Goal: Task Accomplishment & Management: Complete application form

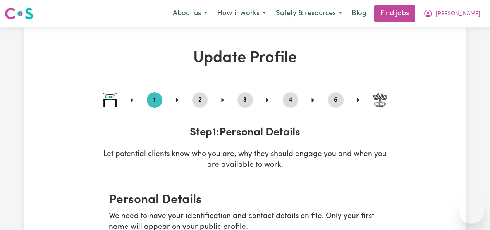
select select "[DEMOGRAPHIC_DATA]"
select select "[DEMOGRAPHIC_DATA] Citizen"
select select "Studying a healthcare related degree or qualification"
select select "70"
select select "85"
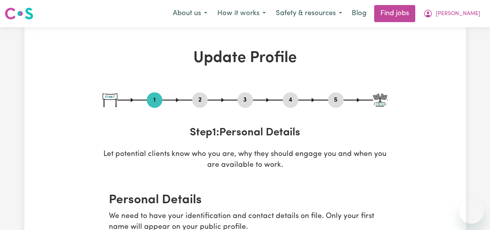
select select "100"
select select "120"
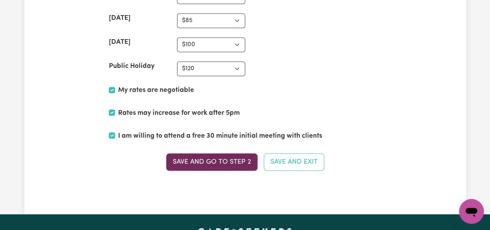
scroll to position [2101, 0]
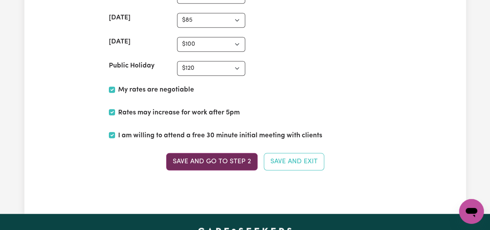
click at [231, 155] on button "Save and go to Step 2" at bounding box center [211, 161] width 91 height 17
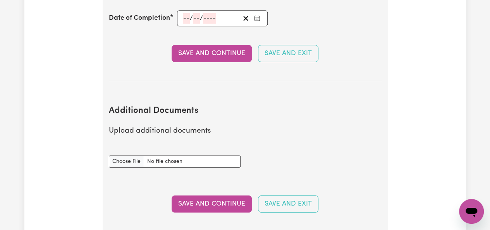
scroll to position [1424, 0]
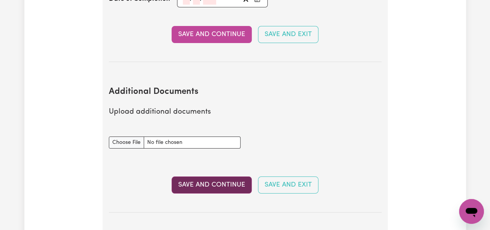
click at [242, 183] on button "Save and Continue" at bounding box center [212, 184] width 80 height 17
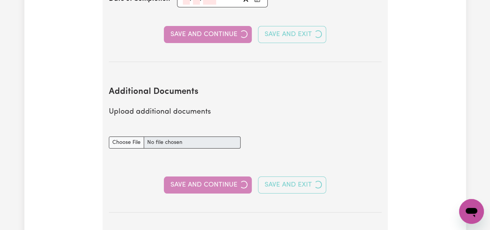
select select "Certificate III (Individual Support)"
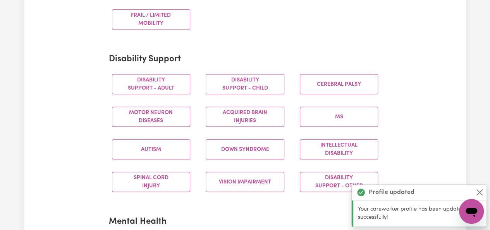
scroll to position [289, 0]
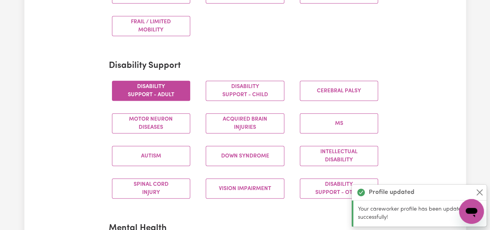
click at [160, 96] on button "Disability support - Adult" at bounding box center [151, 91] width 79 height 20
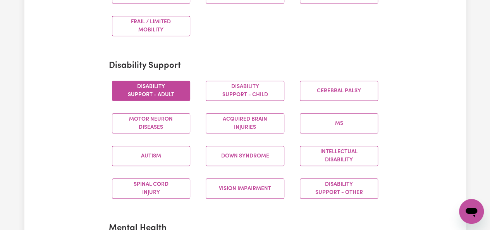
click at [155, 166] on div "Autism" at bounding box center [151, 156] width 94 height 33
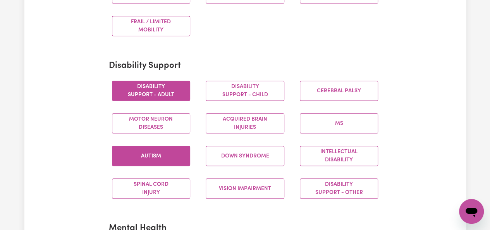
click at [159, 162] on button "Autism" at bounding box center [151, 156] width 79 height 20
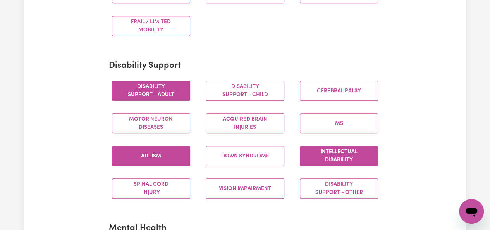
click at [343, 152] on button "Intellectual Disability" at bounding box center [339, 156] width 79 height 20
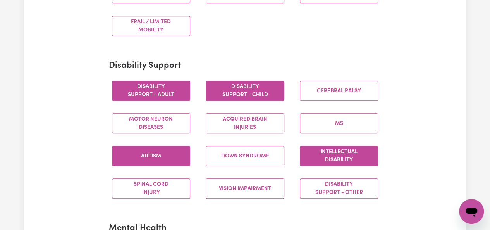
click at [276, 93] on button "Disability support - Child" at bounding box center [245, 91] width 79 height 20
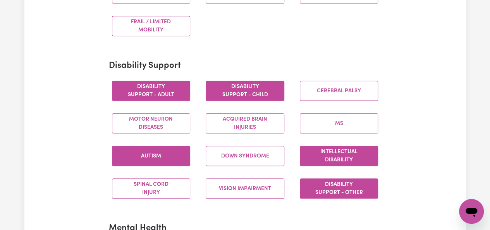
click at [356, 193] on button "Disability support - Other" at bounding box center [339, 188] width 79 height 20
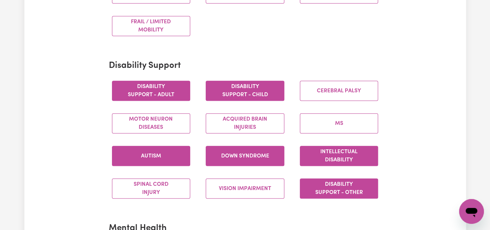
click at [260, 152] on button "Down syndrome" at bounding box center [245, 156] width 79 height 20
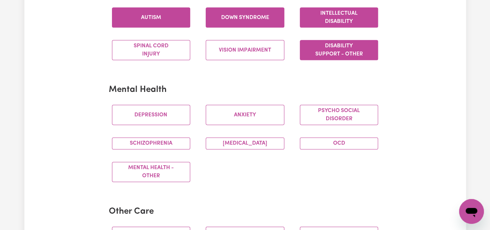
scroll to position [446, 0]
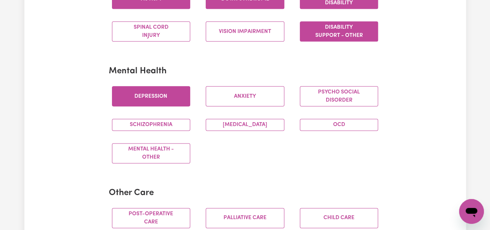
click at [159, 89] on button "Depression" at bounding box center [151, 96] width 79 height 20
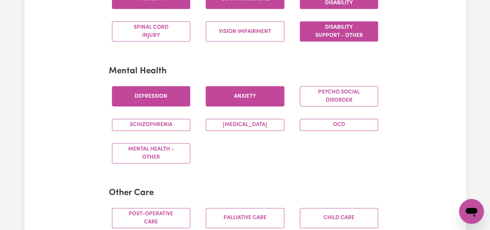
click at [259, 88] on button "Anxiety" at bounding box center [245, 96] width 79 height 20
click at [247, 115] on div "[MEDICAL_DATA]" at bounding box center [245, 124] width 94 height 24
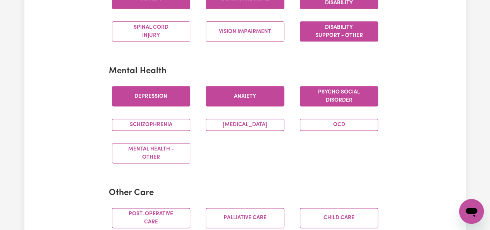
click at [350, 90] on button "Psycho social disorder" at bounding box center [339, 96] width 79 height 20
click at [337, 123] on button "OCD" at bounding box center [339, 125] width 79 height 12
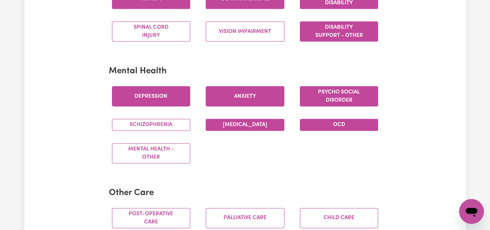
click at [247, 122] on button "[MEDICAL_DATA]" at bounding box center [245, 125] width 79 height 12
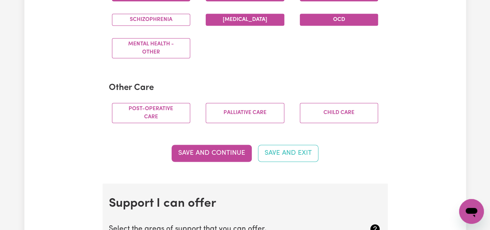
scroll to position [567, 0]
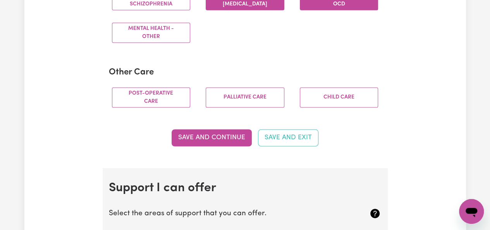
click at [226, 129] on button "Save and Continue" at bounding box center [212, 137] width 80 height 17
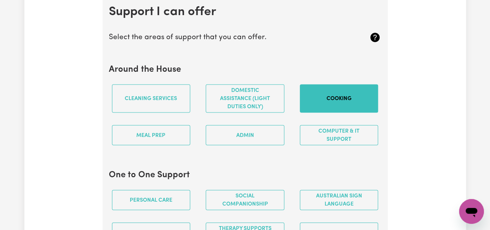
scroll to position [746, 0]
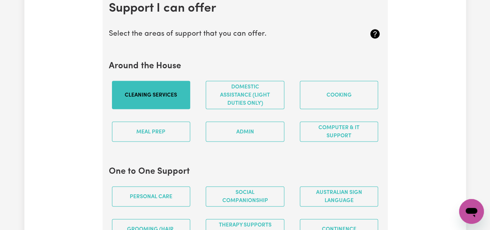
click at [140, 102] on button "Cleaning services" at bounding box center [151, 95] width 79 height 28
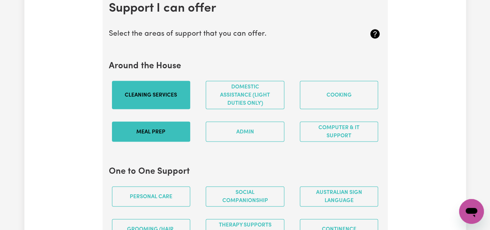
click at [152, 127] on button "Meal prep" at bounding box center [151, 132] width 79 height 20
click at [285, 135] on div "Admin" at bounding box center [245, 132] width 94 height 33
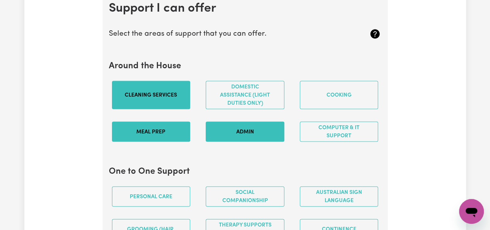
click at [274, 130] on button "Admin" at bounding box center [245, 132] width 79 height 20
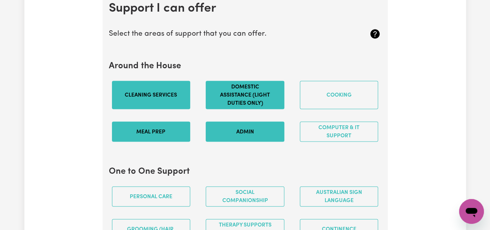
click at [262, 98] on button "Domestic assistance (light duties only)" at bounding box center [245, 95] width 79 height 28
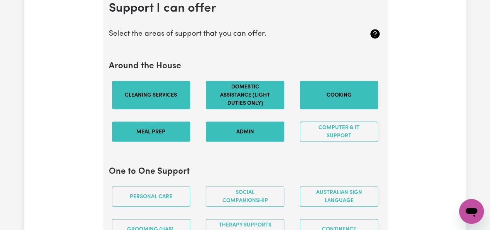
click at [323, 83] on button "Cooking" at bounding box center [339, 95] width 79 height 28
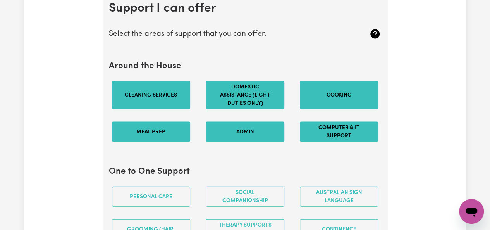
click at [323, 127] on button "Computer & IT Support" at bounding box center [339, 132] width 79 height 20
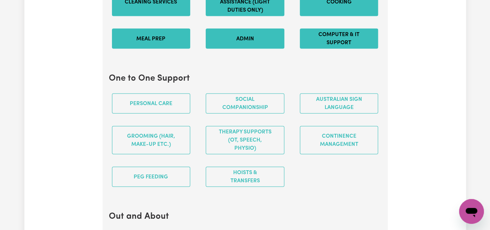
scroll to position [840, 0]
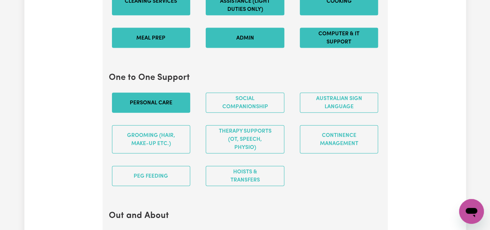
click at [155, 97] on button "Personal care" at bounding box center [151, 103] width 79 height 20
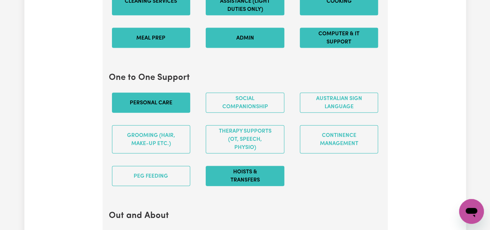
click at [249, 175] on button "Hoists & transfers" at bounding box center [245, 176] width 79 height 20
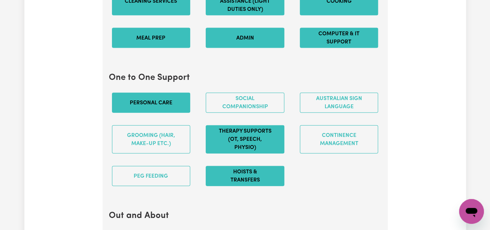
click at [250, 131] on button "Therapy Supports (OT, speech, physio)" at bounding box center [245, 139] width 79 height 28
click at [250, 129] on button "Therapy Supports (OT, speech, physio)" at bounding box center [245, 139] width 79 height 28
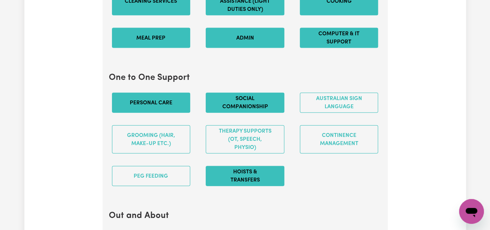
click at [245, 104] on button "Social companionship" at bounding box center [245, 103] width 79 height 20
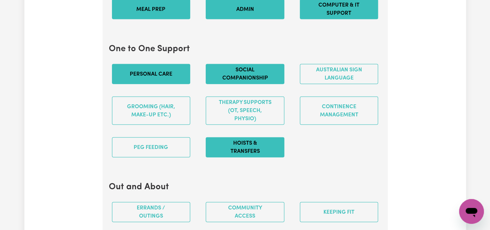
scroll to position [876, 0]
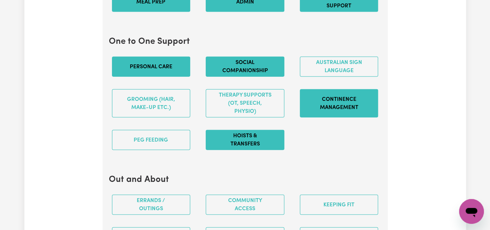
click at [331, 105] on button "Continence management" at bounding box center [339, 103] width 79 height 28
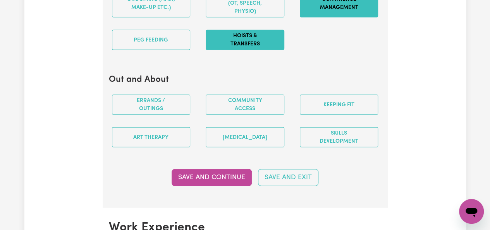
scroll to position [981, 0]
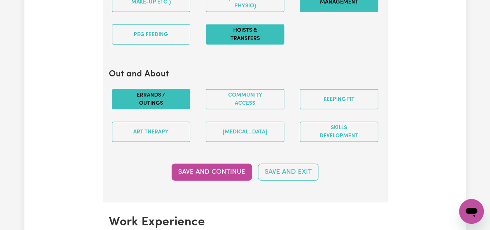
click at [159, 97] on button "Errands / Outings" at bounding box center [151, 99] width 79 height 20
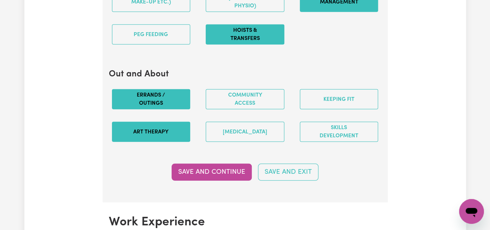
click at [164, 126] on button "Art therapy" at bounding box center [151, 132] width 79 height 20
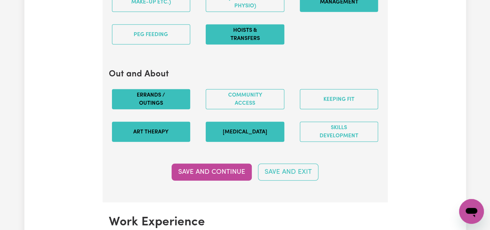
drag, startPoint x: 213, startPoint y: 122, endPoint x: 221, endPoint y: 117, distance: 8.7
click at [213, 122] on button "[MEDICAL_DATA]" at bounding box center [245, 132] width 79 height 20
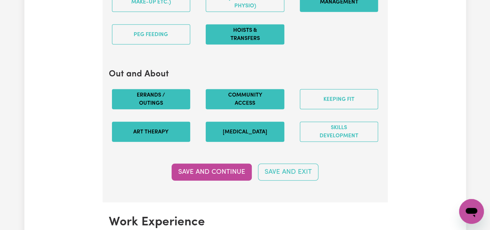
click at [232, 96] on button "Community access" at bounding box center [245, 99] width 79 height 20
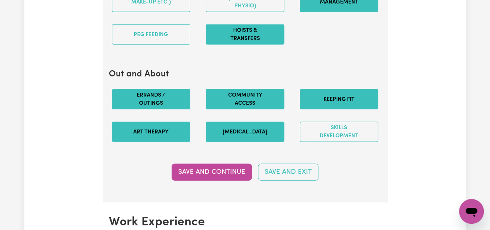
click at [353, 94] on button "Keeping fit" at bounding box center [339, 99] width 79 height 20
click at [355, 116] on div "Skills Development" at bounding box center [339, 132] width 94 height 33
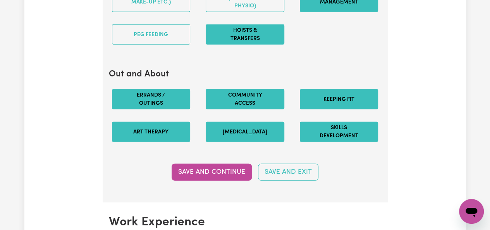
drag, startPoint x: 353, startPoint y: 121, endPoint x: 344, endPoint y: 126, distance: 10.1
click at [353, 122] on button "Skills Development" at bounding box center [339, 132] width 79 height 20
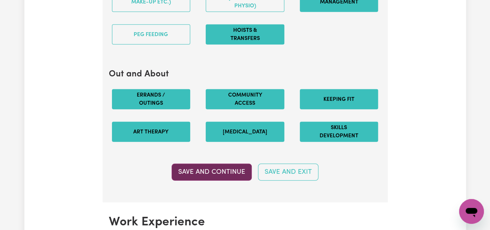
click at [223, 172] on button "Save and Continue" at bounding box center [212, 172] width 80 height 17
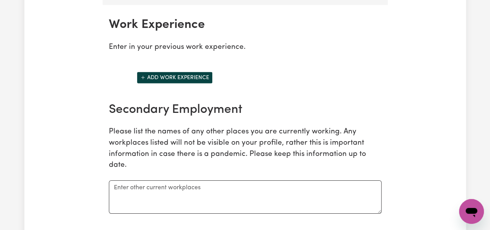
scroll to position [1182, 0]
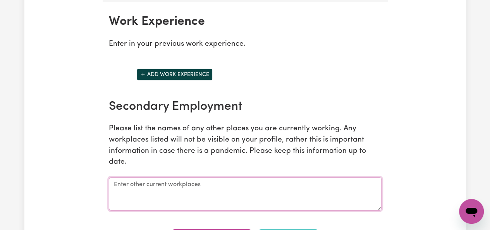
click at [181, 181] on textarea at bounding box center [245, 193] width 273 height 33
type textarea "Horizon Total Tree Service"
click at [191, 159] on p "Please list the names of any other places you are currently working. Any workpl…" at bounding box center [245, 145] width 273 height 45
click at [195, 181] on textarea "Horizon Total Tree Service" at bounding box center [245, 193] width 273 height 33
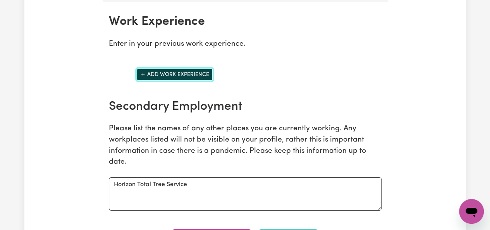
click at [171, 71] on button "Add work experience" at bounding box center [175, 75] width 76 height 12
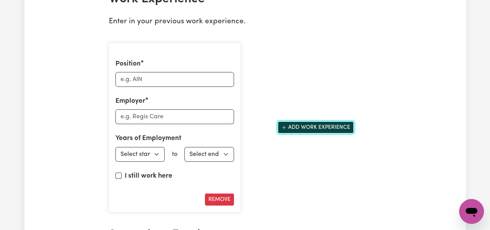
scroll to position [1203, 0]
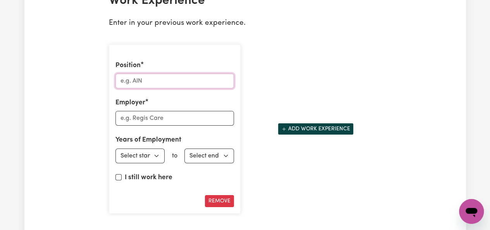
click at [131, 74] on input "Position" at bounding box center [175, 81] width 119 height 15
paste input "35 617 068 032"
drag, startPoint x: 171, startPoint y: 75, endPoint x: 124, endPoint y: 78, distance: 47.4
click at [124, 78] on input "35 617 068 032" at bounding box center [175, 81] width 119 height 15
type input "3"
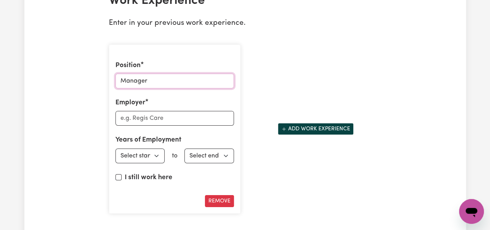
type input "Manager"
click at [157, 111] on input "Employer" at bounding box center [175, 118] width 119 height 15
click at [183, 113] on input "Horizon Total Tree Serivce" at bounding box center [175, 118] width 119 height 15
type input "Horizon Total Tree Service"
click at [157, 153] on select "Select start year [DATE] 1952 1953 1954 1955 1956 1957 1958 1959 1960 1961 1962…" at bounding box center [141, 155] width 50 height 15
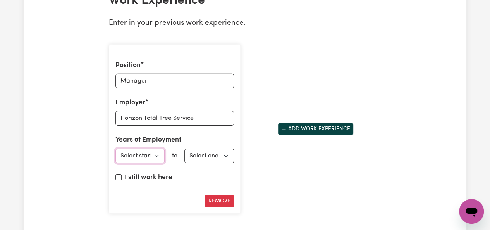
click at [160, 148] on select "Select start year [DATE] 1952 1953 1954 1955 1956 1957 1958 1959 1960 1961 1962…" at bounding box center [141, 155] width 50 height 15
select select "2017"
click at [116, 148] on select "Select start year [DATE] 1952 1953 1954 1955 1956 1957 1958 1959 1960 1961 1962…" at bounding box center [141, 155] width 50 height 15
click at [212, 154] on select "Select end year [DATE] 1952 1953 1954 1955 1956 1957 1958 1959 1960 1961 1962 1…" at bounding box center [210, 155] width 50 height 15
click at [122, 173] on div "I still work here" at bounding box center [175, 179] width 119 height 13
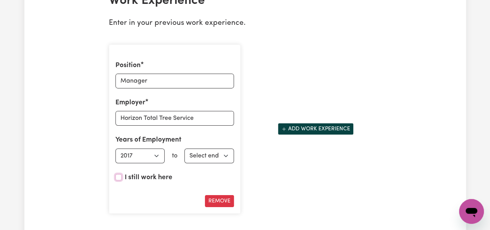
click at [118, 174] on input "I still work here" at bounding box center [119, 177] width 6 height 6
checkbox input "true"
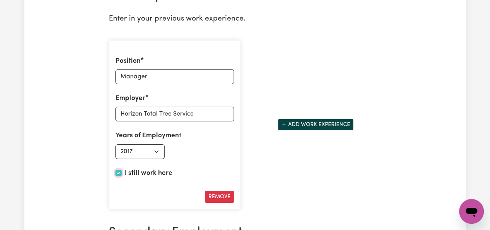
scroll to position [1215, 0]
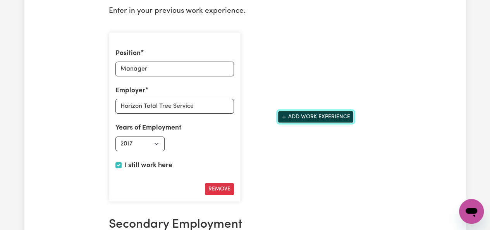
click at [318, 114] on button "Add work experience" at bounding box center [316, 117] width 76 height 12
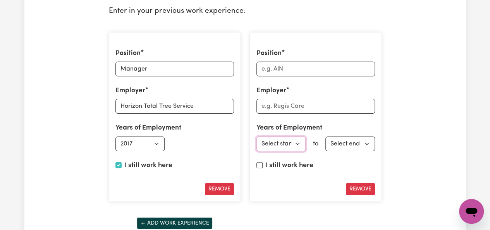
click at [290, 139] on select "Select start year [DATE] 1952 1953 1954 1955 1956 1957 1958 1959 1960 1961 1962…" at bounding box center [282, 143] width 50 height 15
select select "2013"
click at [257, 136] on select "Select start year [DATE] 1952 1953 1954 1955 1956 1957 1958 1959 1960 1961 1962…" at bounding box center [282, 143] width 50 height 15
click at [340, 136] on select "Select end year [DATE] 1952 1953 1954 1955 1956 1957 1958 1959 1960 1961 1962 1…" at bounding box center [351, 143] width 50 height 15
select select "2015"
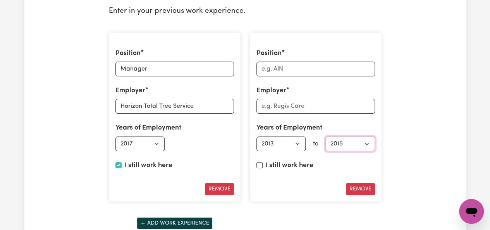
click at [326, 136] on select "Select end year [DATE] 1952 1953 1954 1955 1956 1957 1958 1959 1960 1961 1962 1…" at bounding box center [351, 143] width 50 height 15
click at [300, 62] on input "Position" at bounding box center [316, 69] width 119 height 15
drag, startPoint x: 261, startPoint y: 65, endPoint x: 316, endPoint y: 62, distance: 54.8
click at [316, 62] on input "Researcher" at bounding box center [316, 69] width 119 height 15
type input "Data Analyst"
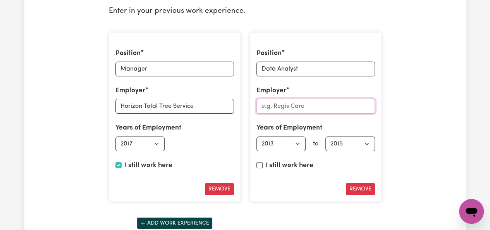
click at [312, 99] on input "Employer" at bounding box center [316, 106] width 119 height 15
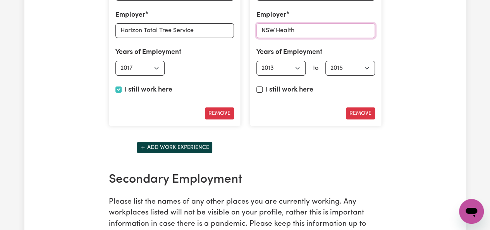
type input "NSW Health"
click at [209, 143] on button "Add work experience" at bounding box center [175, 148] width 76 height 12
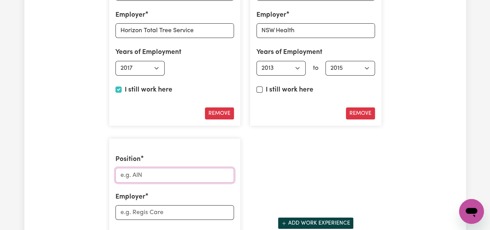
click at [164, 172] on input "Position" at bounding box center [175, 175] width 119 height 15
click at [140, 169] on input "Youth Worker" at bounding box center [175, 175] width 119 height 15
type input "Youth Worker"
click at [150, 205] on input "Employer" at bounding box center [175, 212] width 119 height 15
type input "Allambi Care"
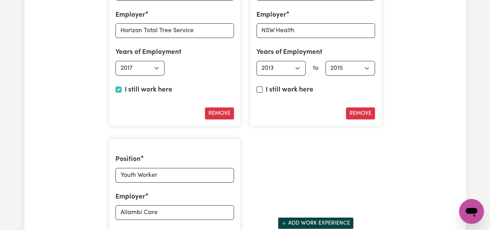
click at [249, 186] on div "Position Manager Employer Horizon Total Tree Service Years of Employment Employ…" at bounding box center [245, 132] width 282 height 363
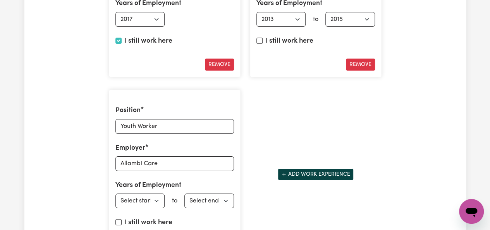
scroll to position [1345, 0]
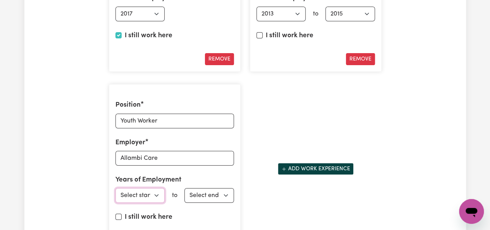
click at [157, 188] on select "Select start year [DATE] 1952 1953 1954 1955 1956 1957 1958 1959 1960 1961 1962…" at bounding box center [141, 195] width 50 height 15
click at [116, 188] on select "Select start year [DATE] 1952 1953 1954 1955 1956 1957 1958 1959 1960 1961 1962…" at bounding box center [141, 195] width 50 height 15
click at [159, 192] on select "Select start year [DATE] 1952 1953 1954 1955 1956 1957 1958 1959 1960 1961 1962…" at bounding box center [141, 195] width 50 height 15
select select "2013"
click at [116, 188] on select "Select start year [DATE] 1952 1953 1954 1955 1956 1957 1958 1959 1960 1961 1962…" at bounding box center [141, 195] width 50 height 15
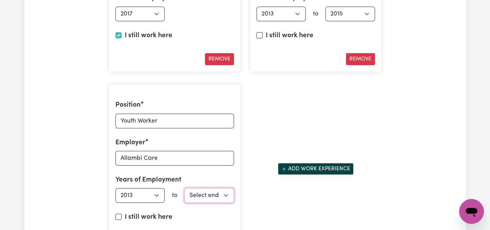
click at [207, 188] on select "Select end year [DATE] 1952 1953 1954 1955 1956 1957 1958 1959 1960 1961 1962 1…" at bounding box center [210, 195] width 50 height 15
select select "2013"
click at [185, 188] on select "Select end year [DATE] 1952 1953 1954 1955 1956 1957 1958 1959 1960 1961 1962 1…" at bounding box center [210, 195] width 50 height 15
click at [259, 120] on div "Position Manager Employer Horizon Total Tree Service Years of Employment Employ…" at bounding box center [245, 77] width 282 height 363
click at [294, 169] on div "Add work experience" at bounding box center [315, 169] width 141 height 31
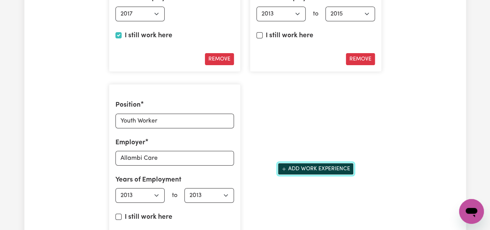
click at [294, 165] on button "Add work experience" at bounding box center [316, 169] width 76 height 12
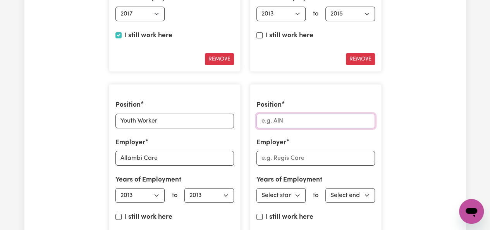
click at [275, 114] on input "Position" at bounding box center [316, 121] width 119 height 15
click at [264, 114] on input "tennis Coach" at bounding box center [316, 121] width 119 height 15
type input "tennis Coach"
click at [280, 198] on div "Position tennis Coach Employer Years of Employment Employed from Select start y…" at bounding box center [316, 168] width 132 height 169
click at [281, 190] on select "Select start year [DATE] 1952 1953 1954 1955 1956 1957 1958 1959 1960 1961 1962…" at bounding box center [282, 195] width 50 height 15
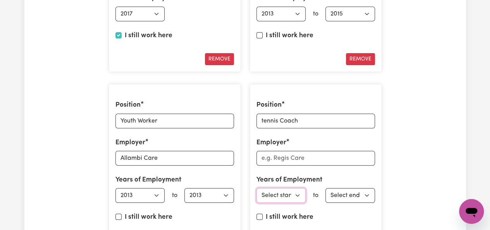
select select "2010"
click at [257, 188] on select "Select start year [DATE] 1952 1953 1954 1955 1956 1957 1958 1959 1960 1961 1962…" at bounding box center [282, 195] width 50 height 15
click at [337, 188] on select "Select end year [DATE] 1952 1953 1954 1955 1956 1957 1958 1959 1960 1961 1962 1…" at bounding box center [351, 195] width 50 height 15
select select "2013"
click at [326, 188] on select "Select end year [DATE] 1952 1953 1954 1955 1956 1957 1958 1959 1960 1961 1962 1…" at bounding box center [351, 195] width 50 height 15
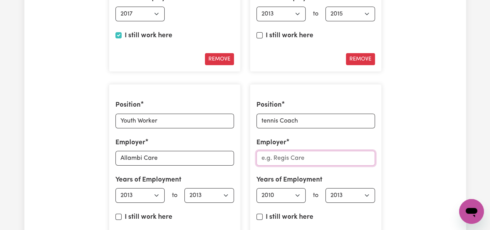
click at [269, 152] on input "Employer" at bounding box center [316, 158] width 119 height 15
type input "[PERSON_NAME] School of Tennis"
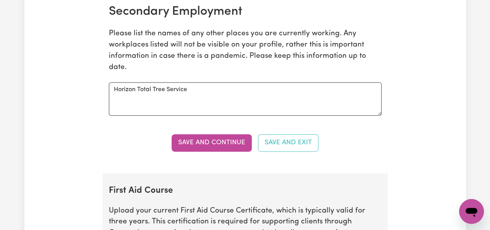
scroll to position [1646, 0]
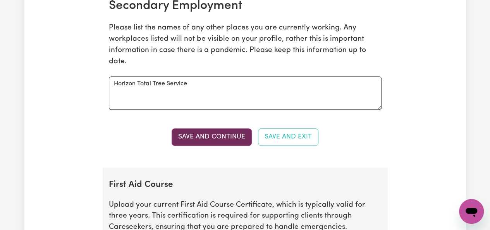
click at [247, 132] on button "Save and Continue" at bounding box center [212, 136] width 80 height 17
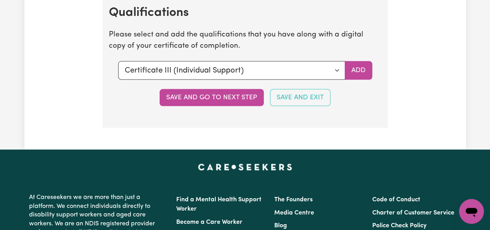
scroll to position [2233, 0]
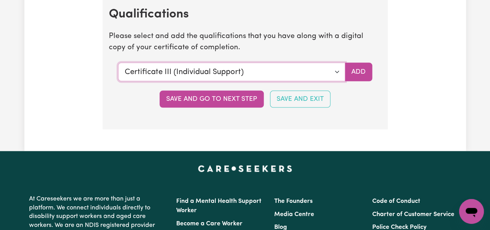
click at [341, 64] on select "Select a qualification to add... Certificate III (Individual Support) Certifica…" at bounding box center [231, 72] width 227 height 19
select select "CPR Course [HLTAID009-12]"
click at [118, 63] on select "Select a qualification to add... Certificate III (Individual Support) Certifica…" at bounding box center [231, 72] width 227 height 19
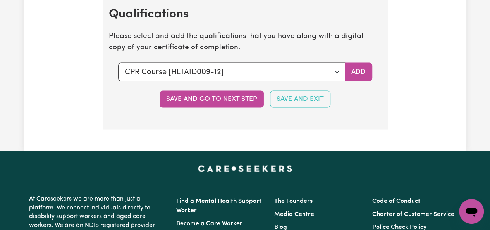
click at [370, 105] on section "Qualifications Please select and add the qualifications that you have along wit…" at bounding box center [245, 62] width 285 height 135
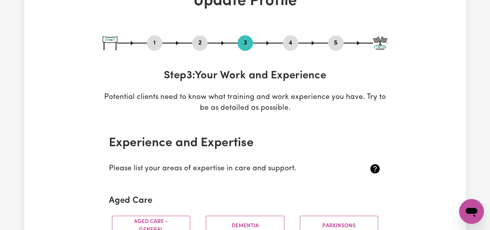
scroll to position [57, 0]
click at [292, 41] on button "4" at bounding box center [291, 43] width 16 height 10
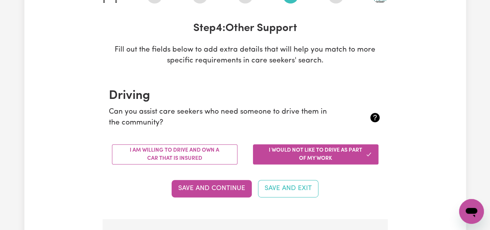
scroll to position [109, 0]
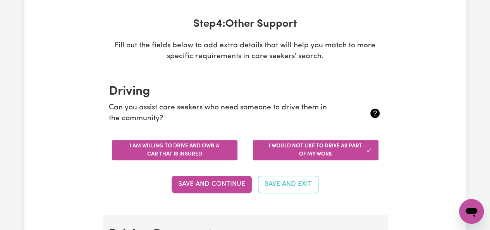
click at [204, 141] on button "I am willing to drive and own a car that is insured" at bounding box center [175, 150] width 126 height 20
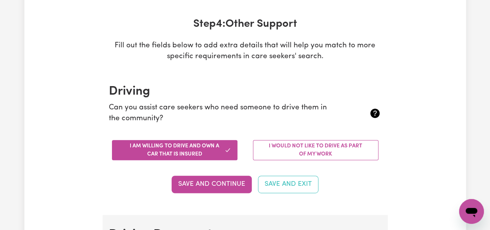
click at [230, 180] on button "Save and Continue" at bounding box center [212, 184] width 80 height 17
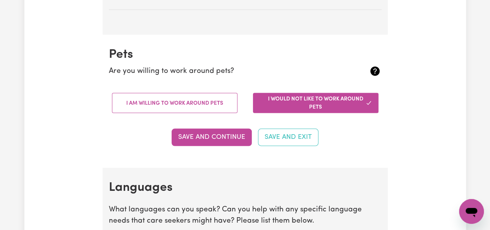
scroll to position [733, 0]
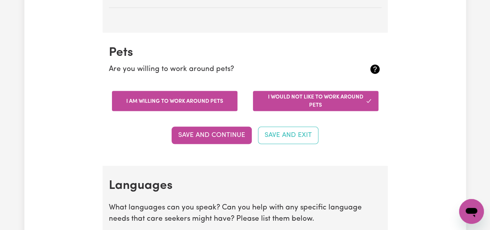
click at [218, 104] on button "I am willing to work around pets" at bounding box center [175, 101] width 126 height 20
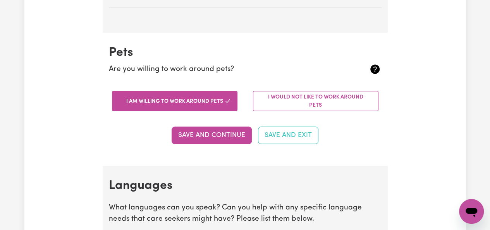
click at [220, 131] on button "Save and Continue" at bounding box center [212, 134] width 80 height 17
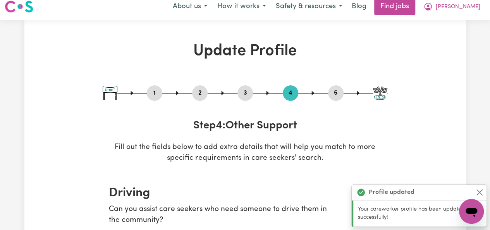
scroll to position [0, 0]
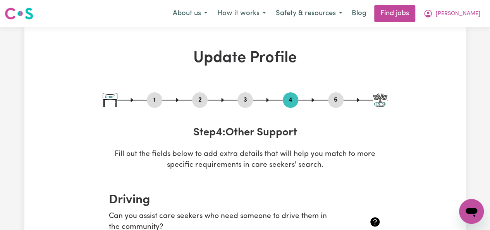
click at [343, 106] on div "1 2 3 4 5" at bounding box center [245, 100] width 285 height 16
click at [340, 104] on button "5" at bounding box center [336, 100] width 16 height 10
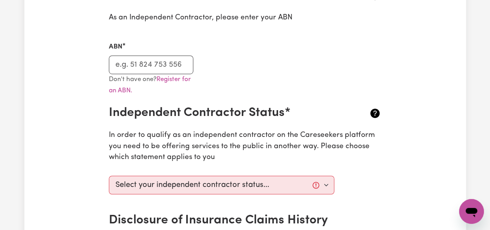
scroll to position [205, 0]
click at [161, 66] on input "ABN" at bounding box center [151, 64] width 85 height 19
click at [240, 61] on div "ABN 64898" at bounding box center [245, 53] width 282 height 41
click at [157, 67] on input "64898" at bounding box center [151, 64] width 85 height 19
type input "64898011397"
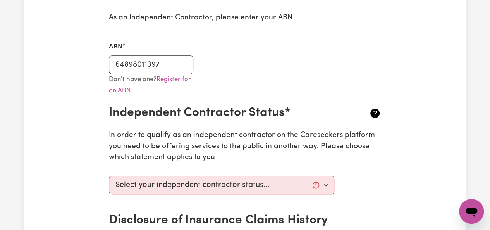
click at [240, 79] on div "Don't have one? Register for an ABN." at bounding box center [245, 90] width 282 height 32
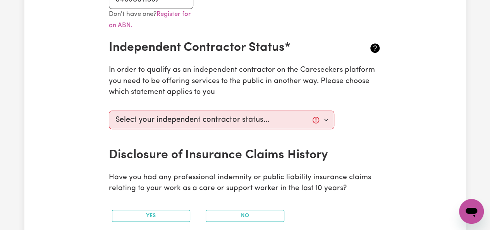
scroll to position [271, 0]
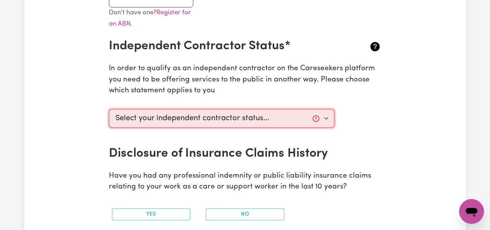
click at [322, 117] on select "Select your independent contractor status... I am providing services through an…" at bounding box center [222, 118] width 226 height 19
select select "I am providing services privately on my own"
click at [109, 109] on select "Select your independent contractor status... I am providing services through an…" at bounding box center [222, 118] width 226 height 19
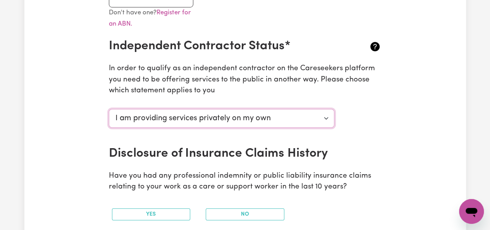
click at [310, 121] on select "Select your independent contractor status... I am providing services through an…" at bounding box center [222, 118] width 226 height 19
click at [109, 109] on select "Select your independent contractor status... I am providing services through an…" at bounding box center [222, 118] width 226 height 19
click at [359, 168] on section "Australian Business Number As an Independent Contractor, please enter your ABN …" at bounding box center [245, 92] width 285 height 366
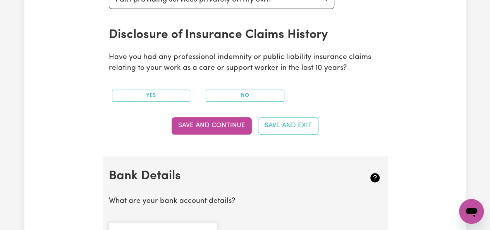
scroll to position [401, 0]
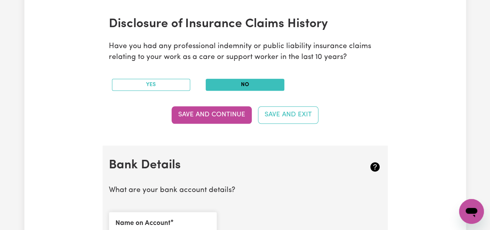
click at [266, 88] on button "No" at bounding box center [245, 85] width 79 height 12
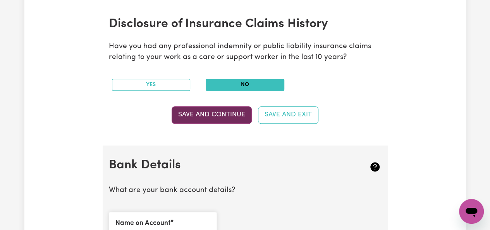
click at [236, 118] on button "Save and Continue" at bounding box center [212, 114] width 80 height 17
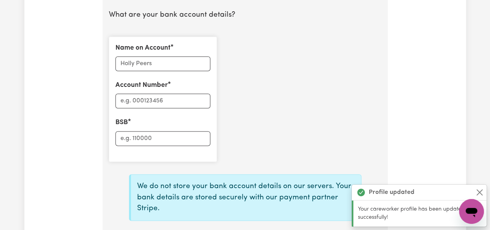
scroll to position [585, 0]
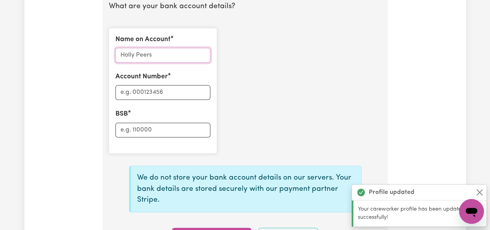
click at [175, 55] on input "Name on Account" at bounding box center [163, 55] width 95 height 15
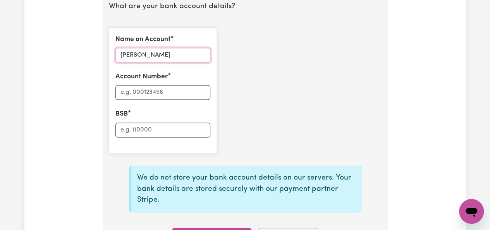
type input "[PERSON_NAME]"
click at [145, 92] on input "Account Number" at bounding box center [163, 92] width 95 height 15
type input "10013833"
click at [144, 129] on input "BSB" at bounding box center [163, 130] width 95 height 15
type input "062540"
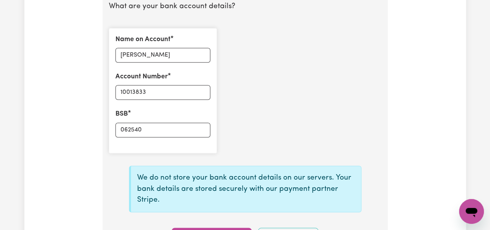
click at [236, 121] on div "Name on Account [PERSON_NAME] Account Number 10013833 BSB 062540" at bounding box center [245, 91] width 282 height 138
click at [188, 109] on div "BSB 062540" at bounding box center [163, 123] width 95 height 28
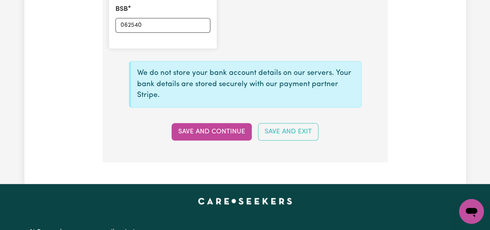
scroll to position [690, 0]
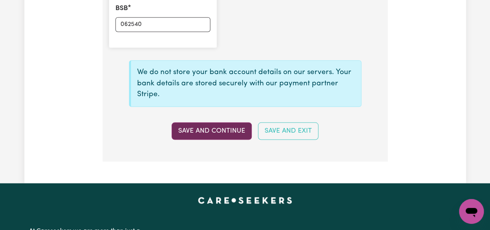
click at [221, 126] on button "Save and Continue" at bounding box center [212, 130] width 80 height 17
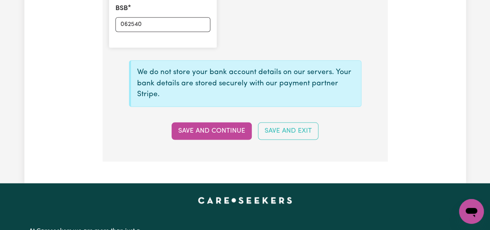
type input "****3833"
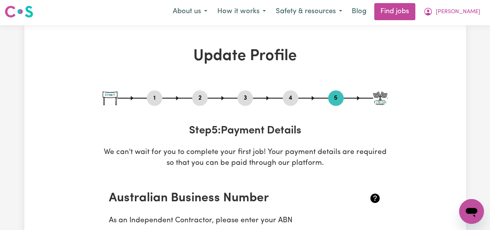
scroll to position [0, 0]
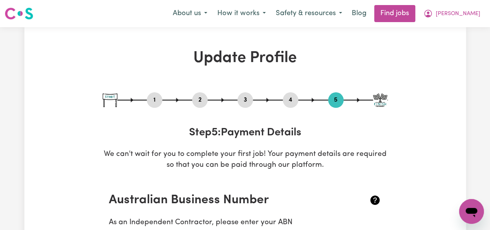
click at [243, 100] on button "3" at bounding box center [246, 100] width 16 height 10
select select "2017"
select select "2013"
select select "2015"
select select "2013"
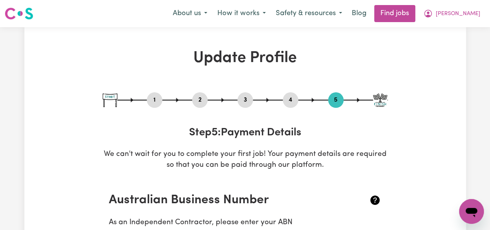
select select "2013"
select select "2010"
select select "2013"
select select "Certificate III (Individual Support)"
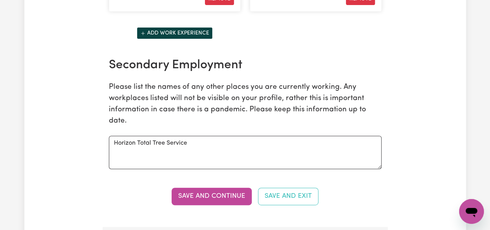
scroll to position [1584, 0]
